Goal: Go to known website: Access a specific website the user already knows

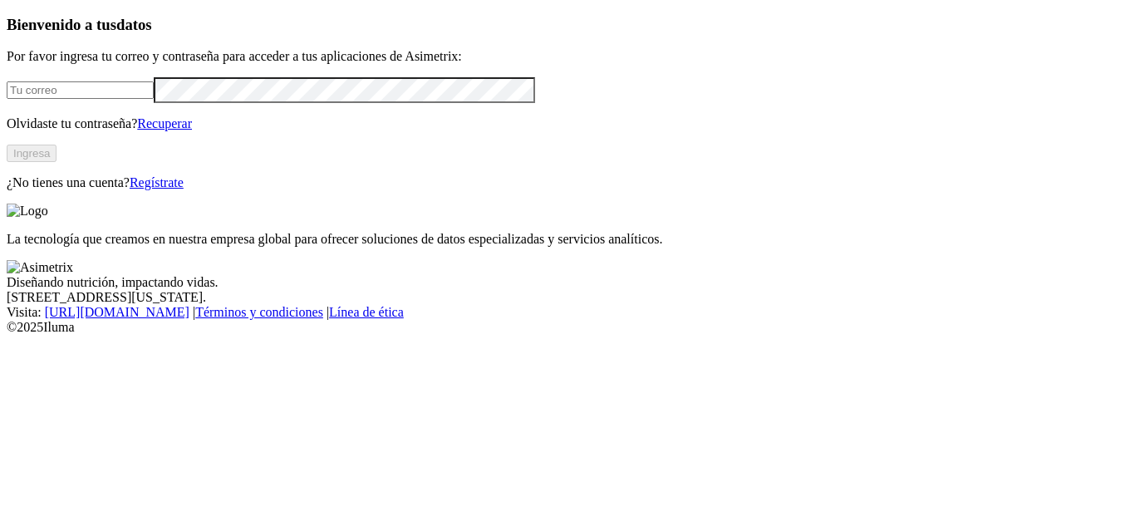
type input "[EMAIL_ADDRESS][PERSON_NAME][DOMAIN_NAME]"
click at [57, 162] on button "Ingresa" at bounding box center [32, 153] width 50 height 17
